Goal: Task Accomplishment & Management: Use online tool/utility

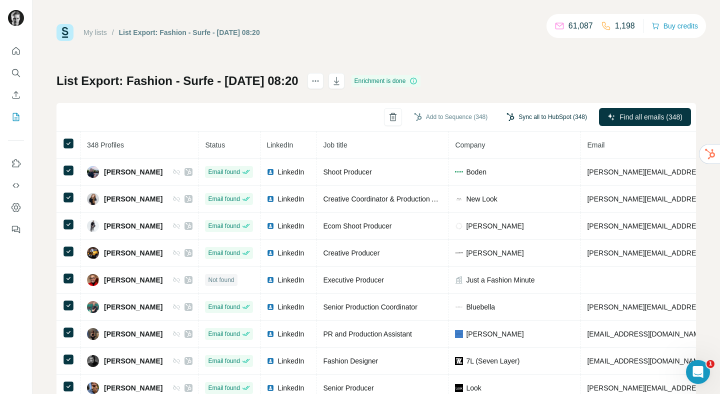
click at [513, 116] on button "Sync all to HubSpot (348)" at bounding box center [546, 116] width 94 height 15
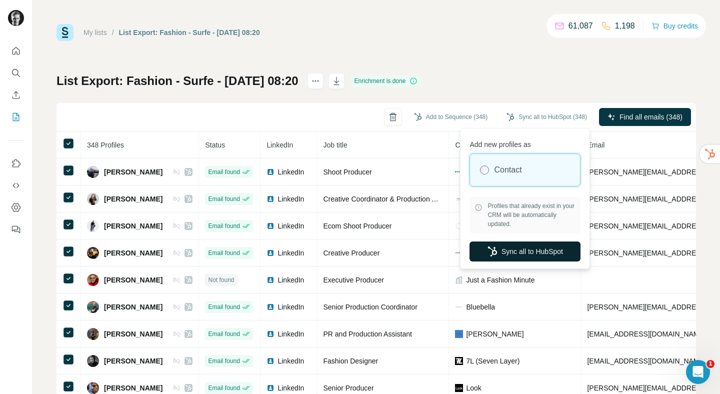
click at [519, 254] on button "Sync all to HubSpot" at bounding box center [524, 251] width 111 height 20
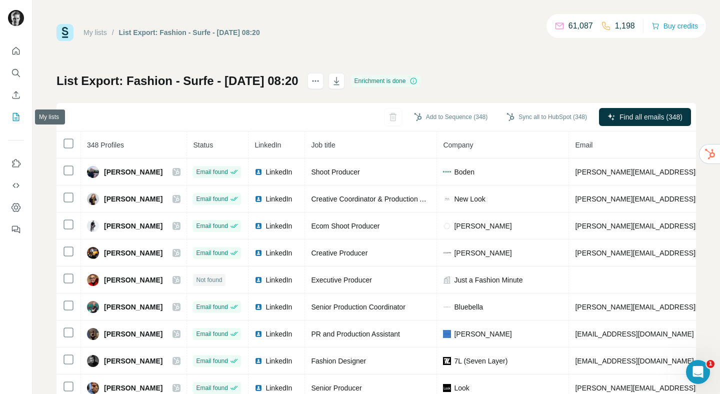
click at [18, 111] on button "My lists" at bounding box center [16, 117] width 16 height 18
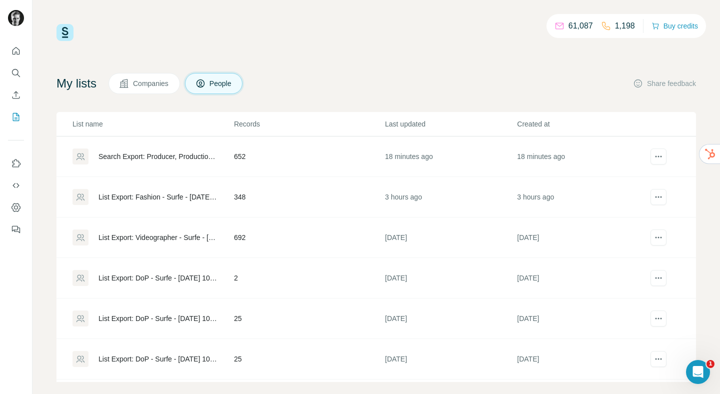
click at [161, 157] on div "Search Export: Producer, Production Manager, Production Executive, Production A…" at bounding box center [157, 156] width 118 height 10
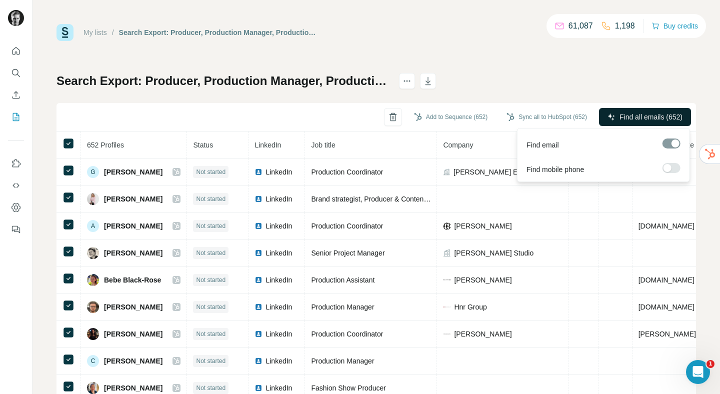
click at [635, 119] on span "Find all emails (652)" at bounding box center [650, 117] width 63 height 10
